Goal: Transaction & Acquisition: Obtain resource

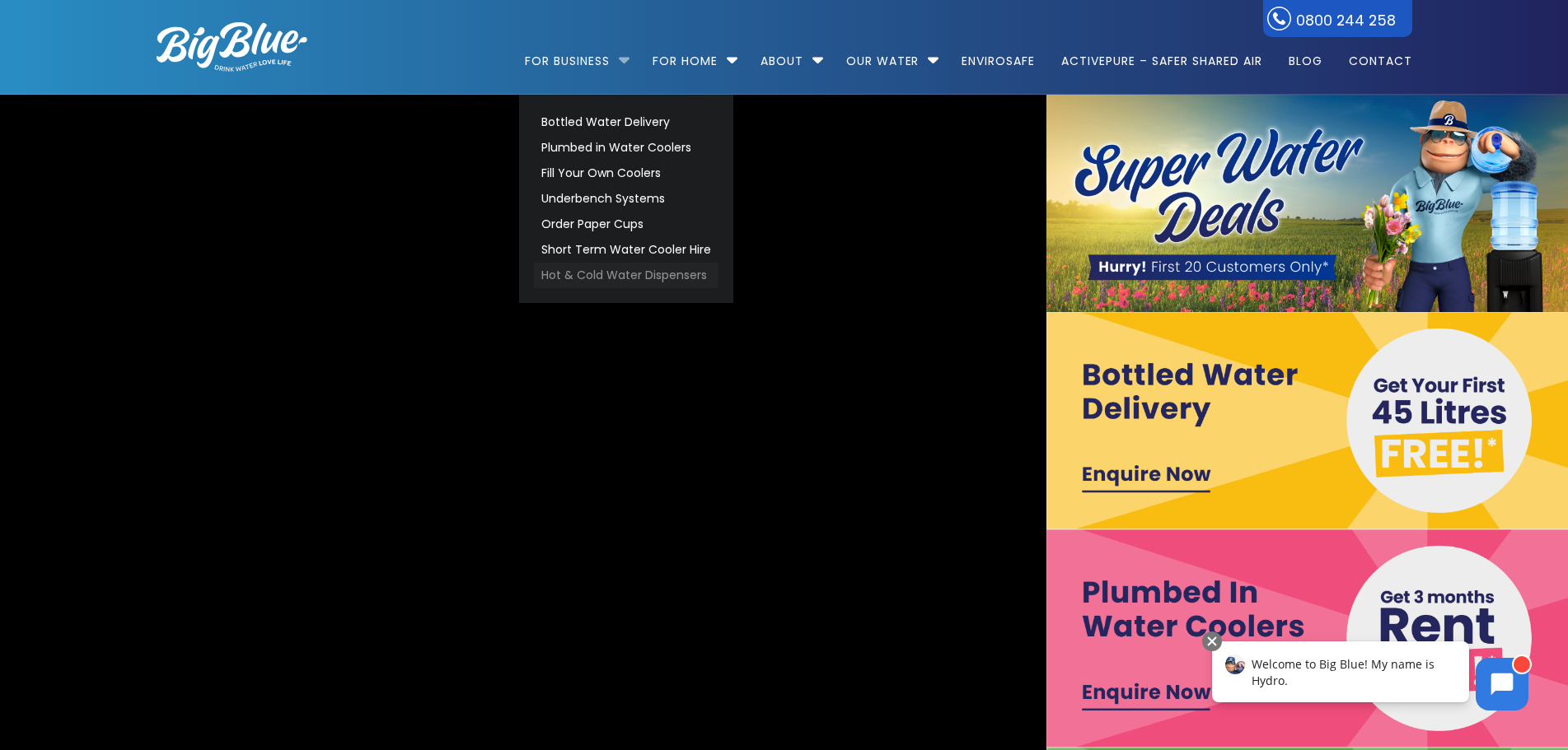
click at [590, 272] on link "Hot & Cold Water Dispensers" at bounding box center [626, 275] width 184 height 26
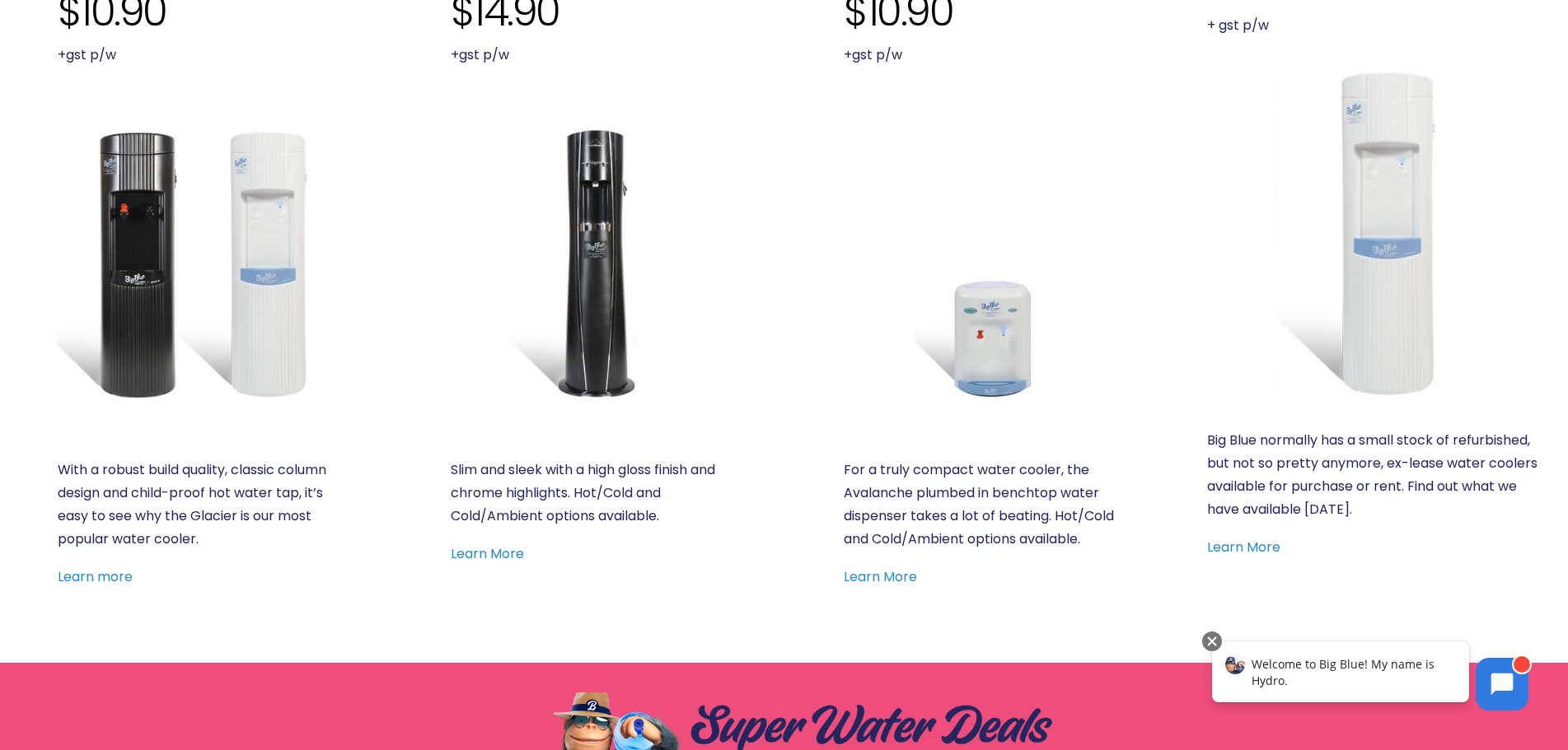
scroll to position [741, 0]
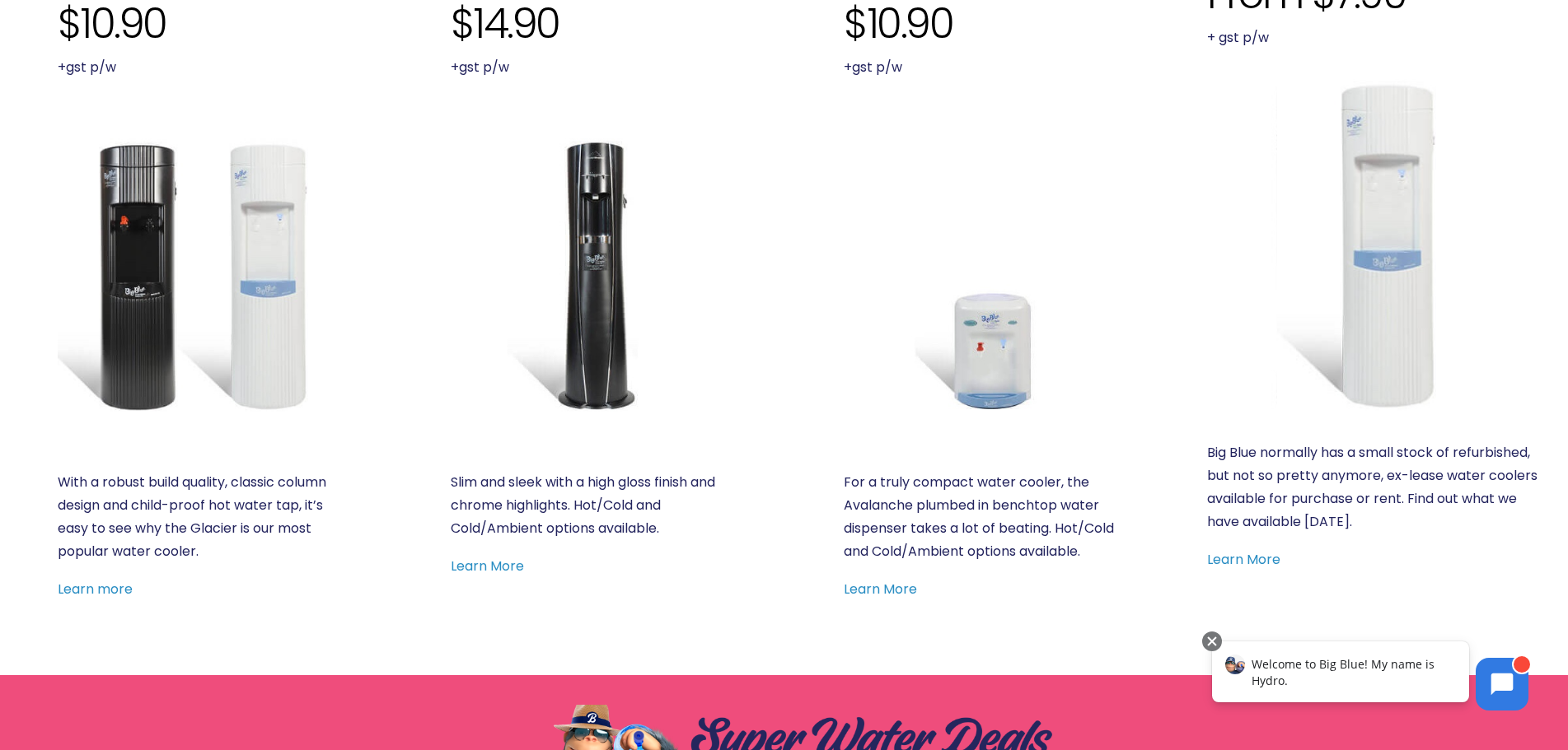
click at [281, 302] on img at bounding box center [195, 276] width 274 height 274
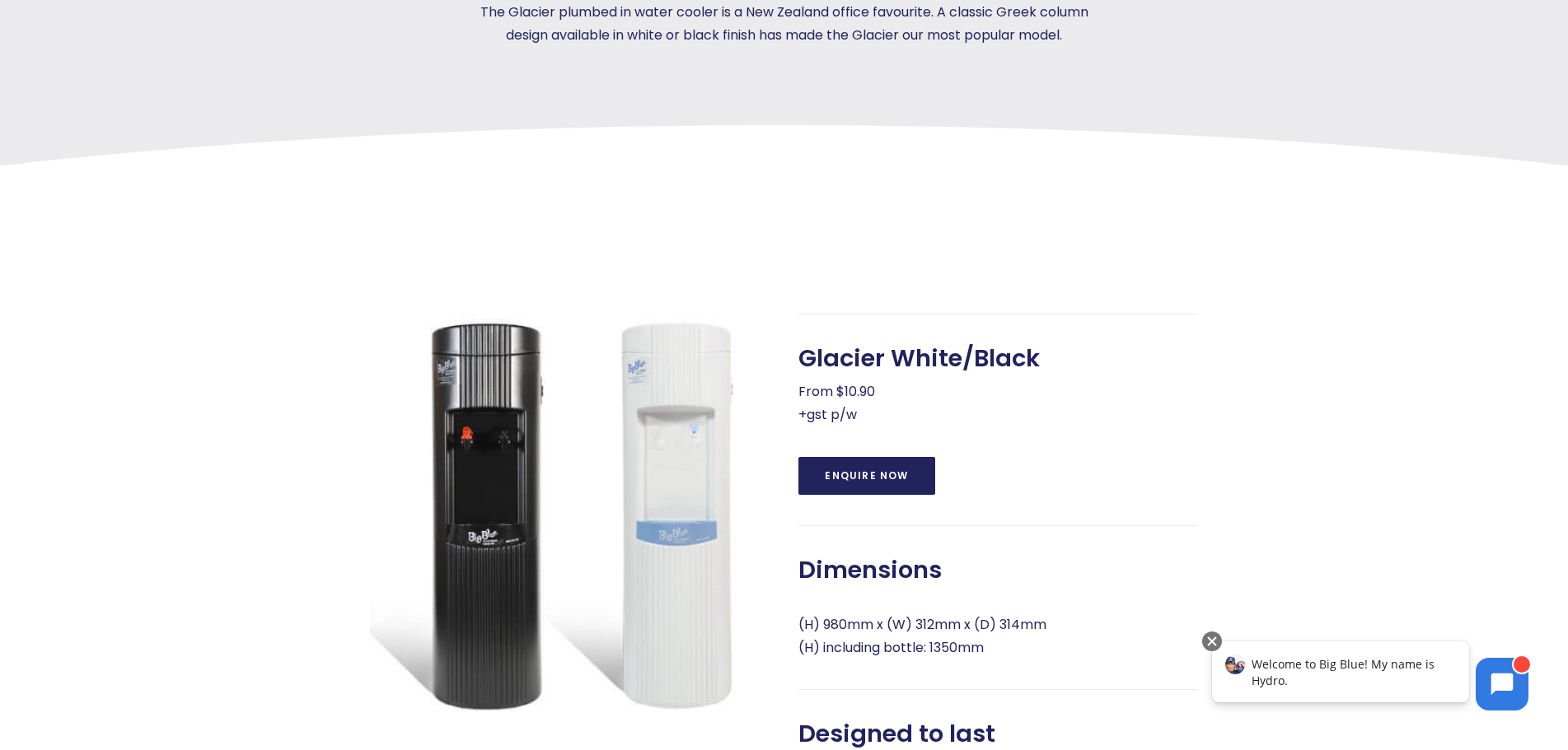
scroll to position [974, 0]
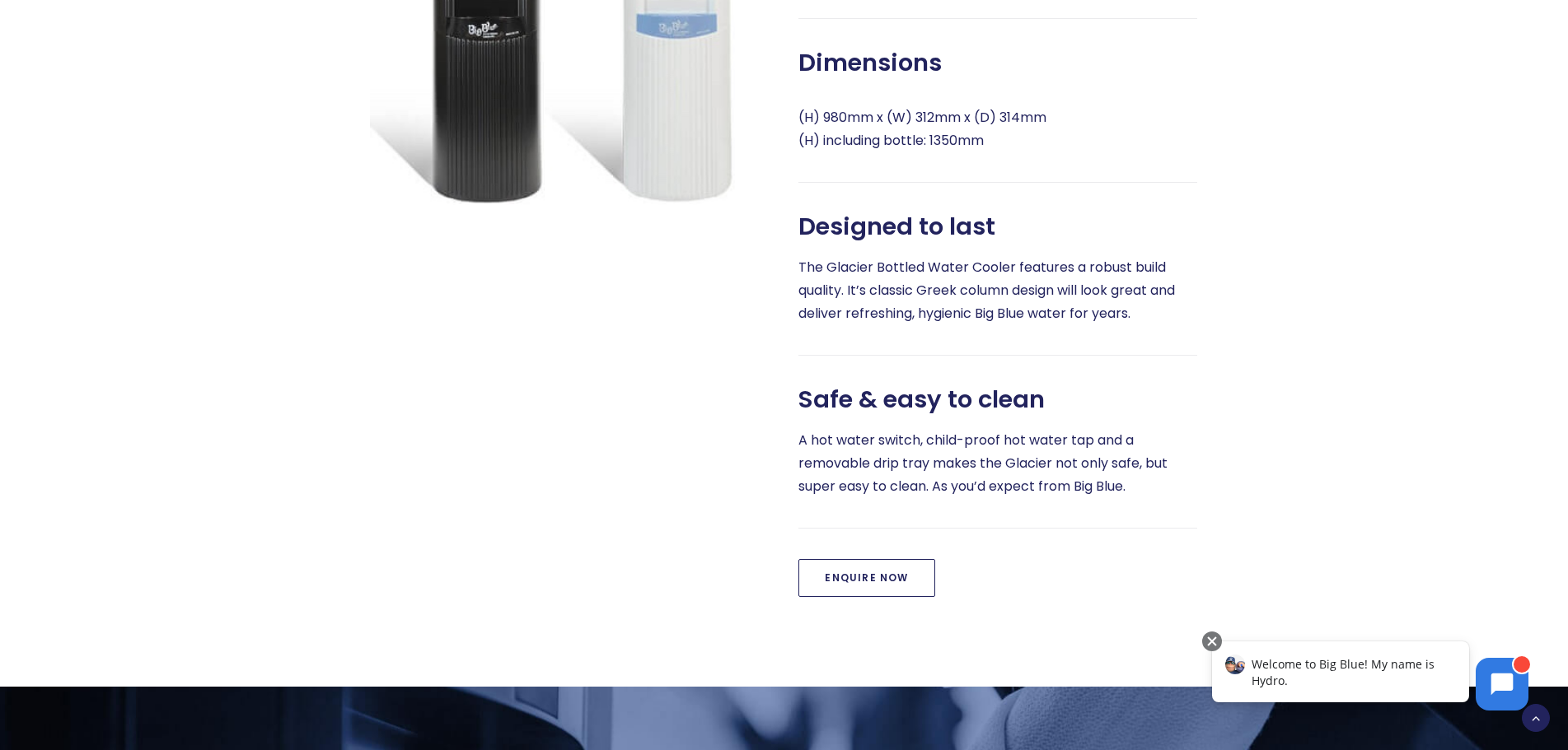
click at [890, 594] on link "Enquire Now" at bounding box center [867, 578] width 136 height 38
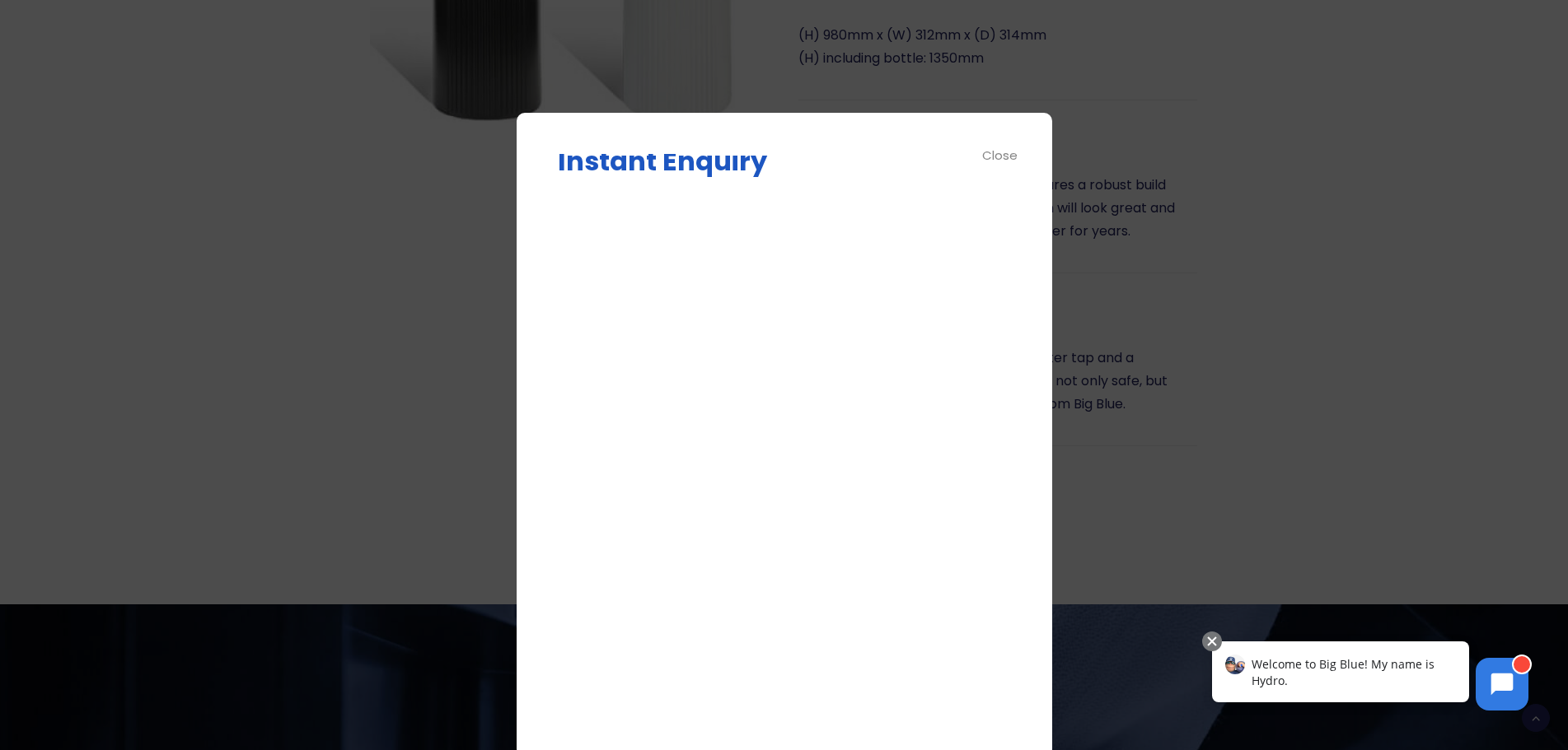
scroll to position [0, 0]
